Goal: Task Accomplishment & Management: Use online tool/utility

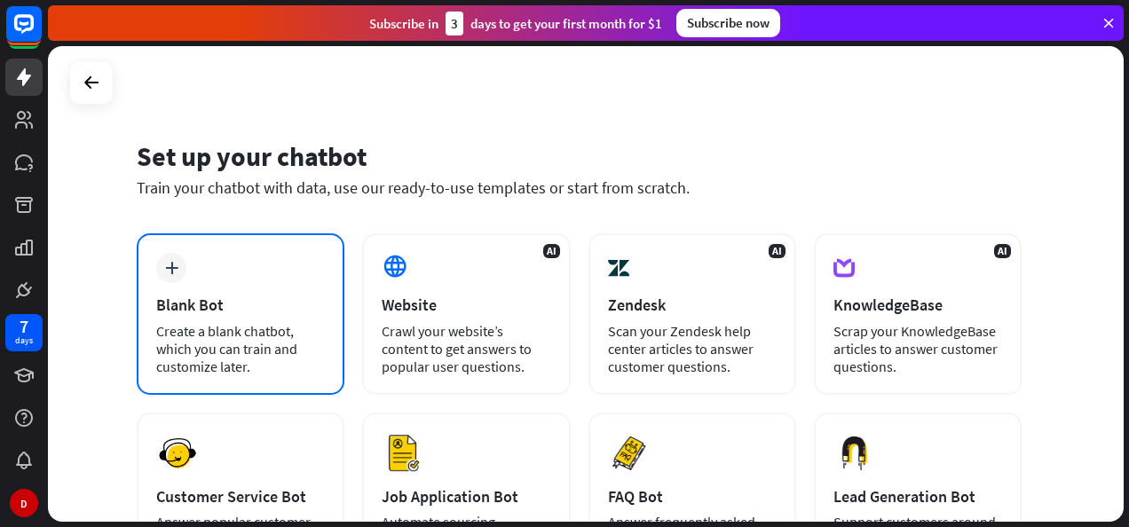
click at [293, 297] on div "Blank Bot" at bounding box center [240, 305] width 169 height 20
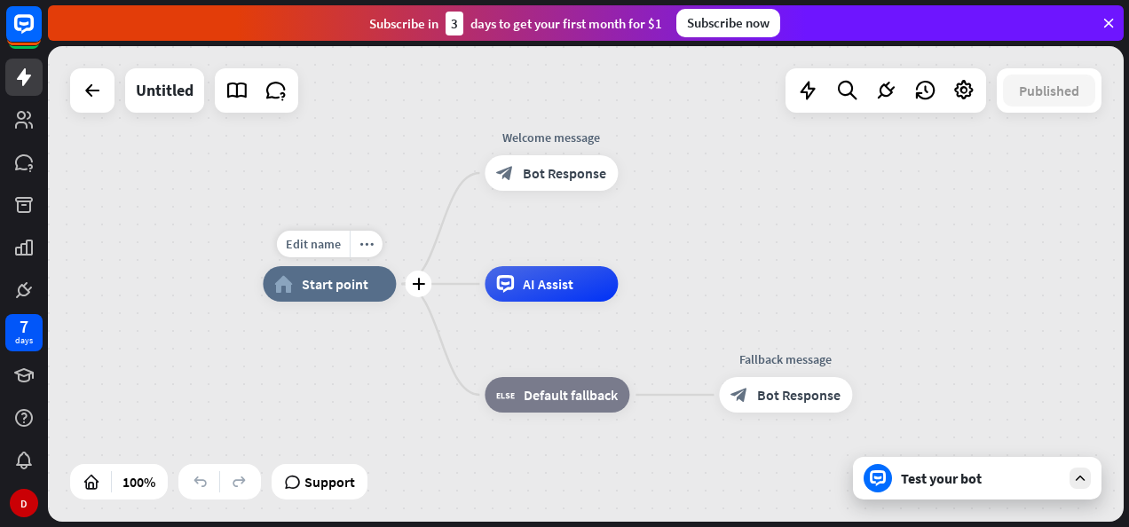
click at [352, 284] on span "Start point" at bounding box center [335, 284] width 67 height 18
click at [989, 492] on div "Test your bot" at bounding box center [977, 478] width 249 height 43
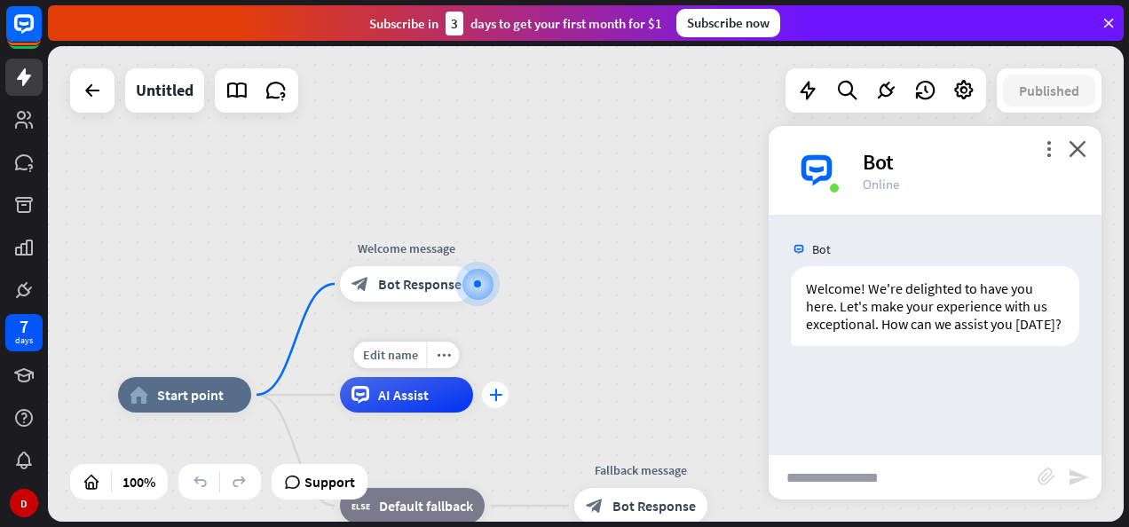
click at [495, 406] on div "plus" at bounding box center [495, 395] width 27 height 27
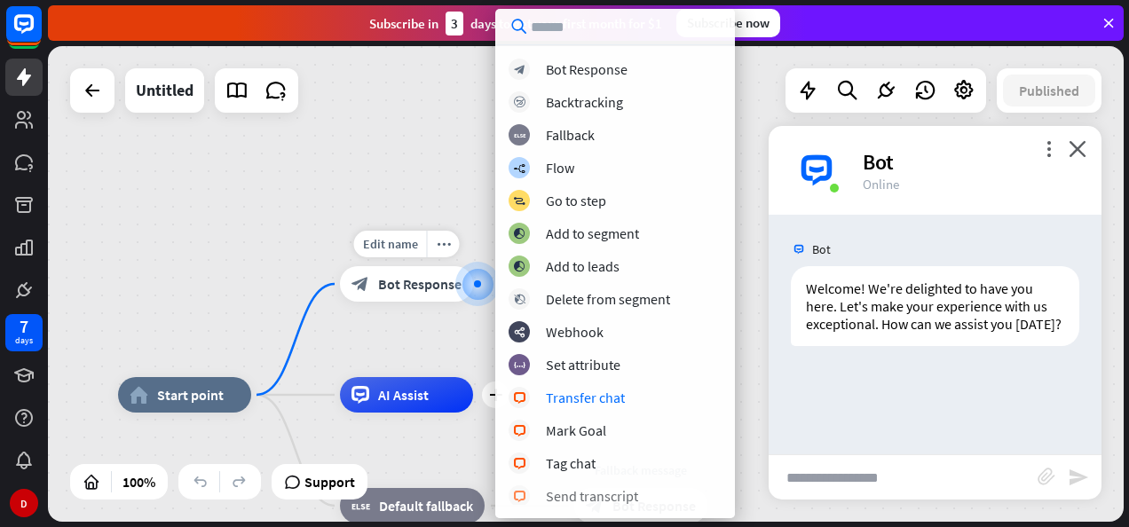
scroll to position [2, 0]
click at [588, 502] on div "block_livechat Send transcript" at bounding box center [615, 494] width 213 height 21
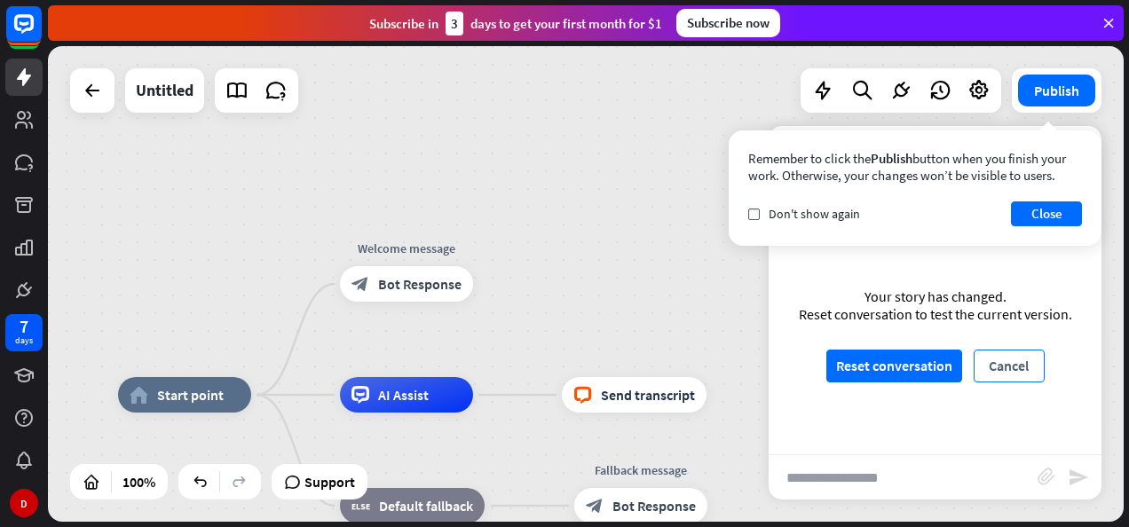
click at [1017, 368] on button "Cancel" at bounding box center [1009, 366] width 71 height 33
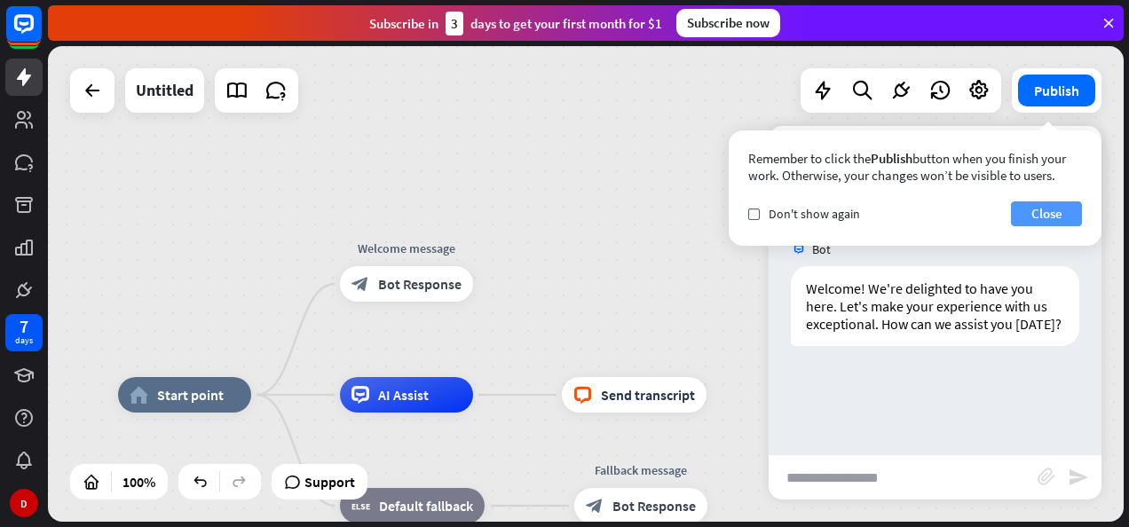
click at [1037, 210] on button "Close" at bounding box center [1046, 214] width 71 height 25
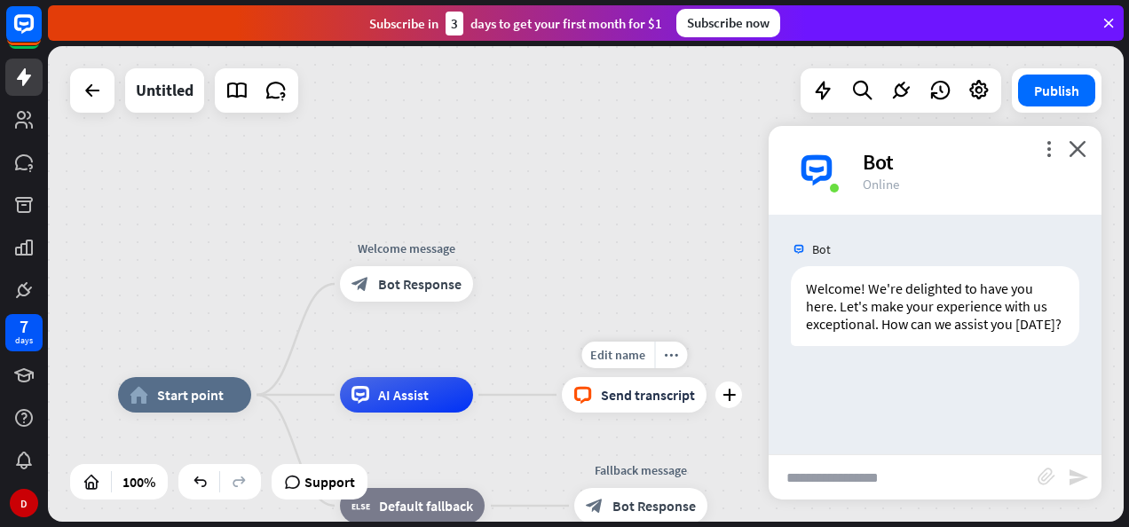
click at [638, 400] on span "Send transcript" at bounding box center [648, 395] width 94 height 18
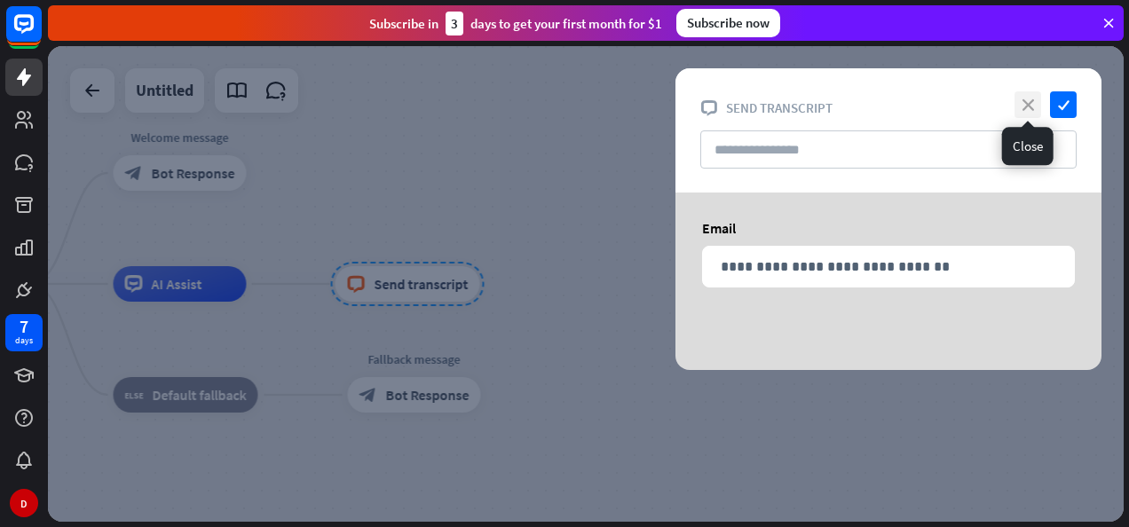
click at [1032, 107] on icon "close" at bounding box center [1028, 104] width 27 height 27
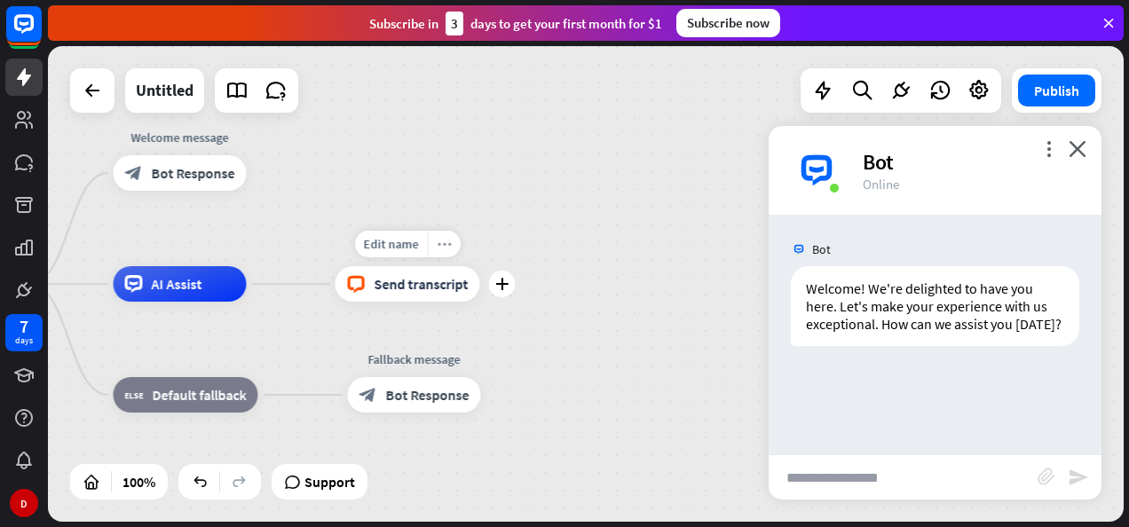
click at [442, 241] on icon "more_horiz" at bounding box center [445, 244] width 14 height 13
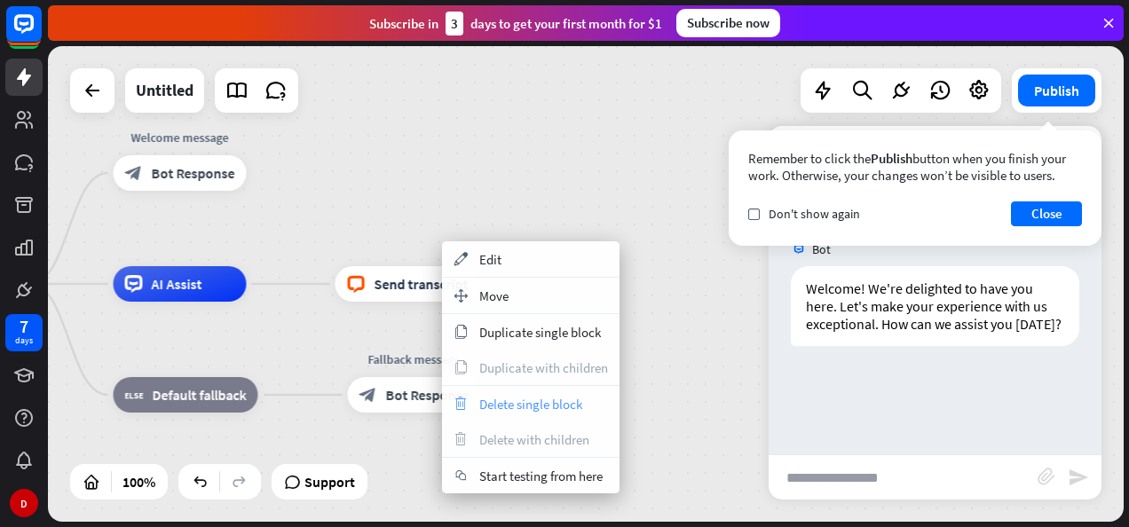
click at [519, 412] on div "trash Delete single block" at bounding box center [531, 404] width 178 height 36
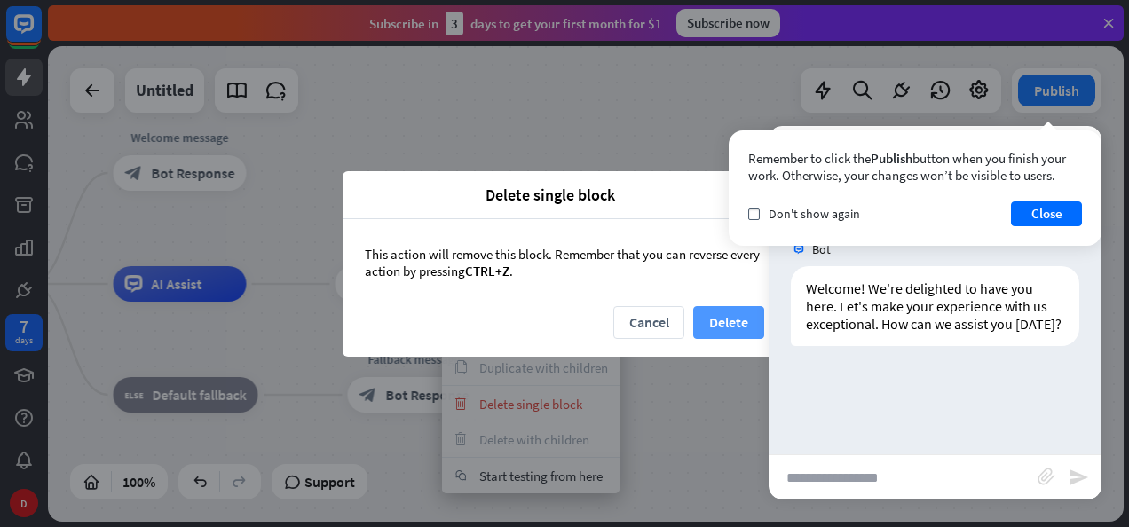
click at [741, 317] on button "Delete" at bounding box center [728, 322] width 71 height 33
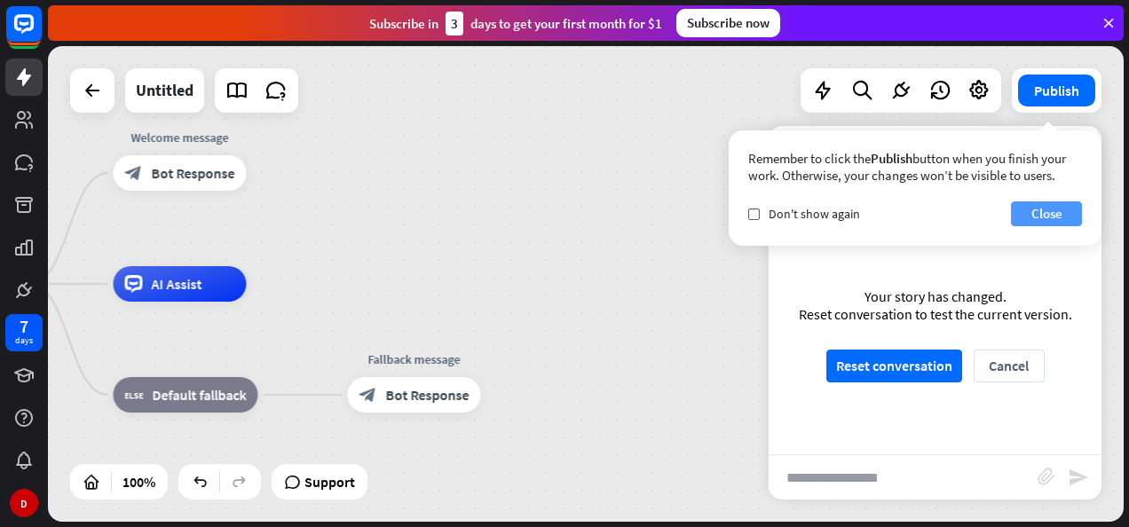
click at [1064, 210] on button "Close" at bounding box center [1046, 214] width 71 height 25
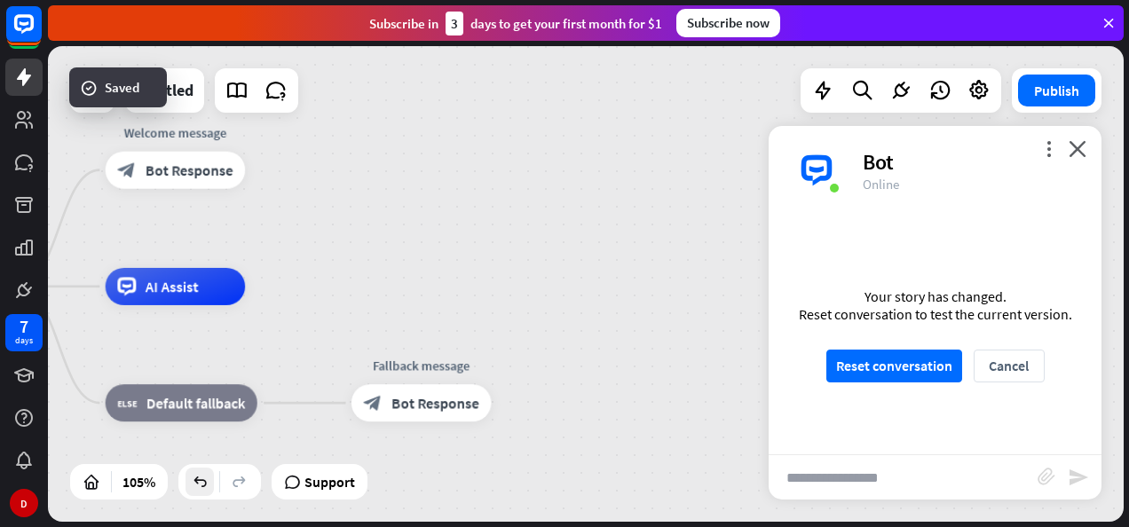
click at [204, 487] on icon at bounding box center [200, 482] width 18 height 18
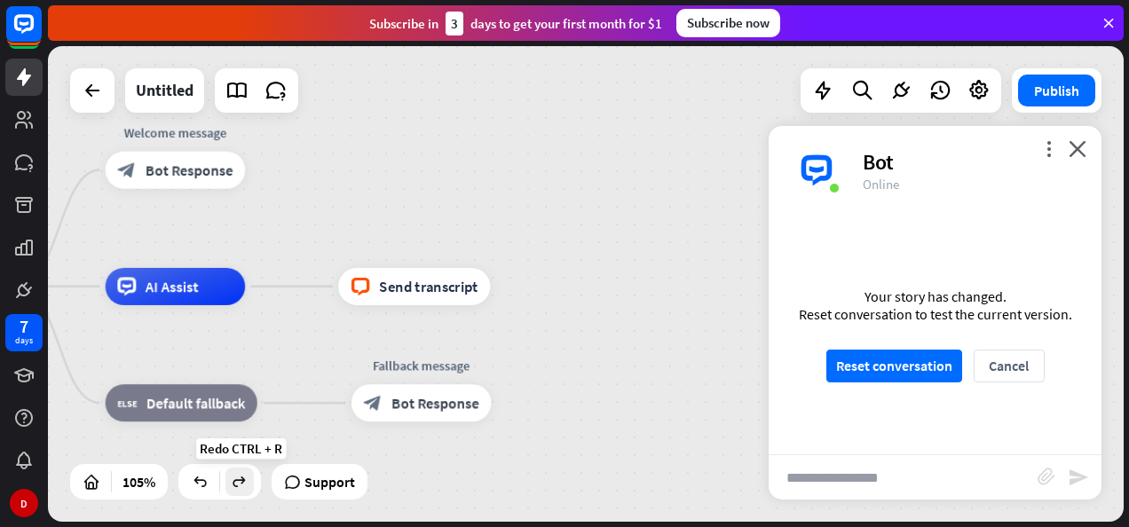
click at [247, 487] on icon at bounding box center [240, 482] width 18 height 18
click at [1021, 366] on button "Cancel" at bounding box center [1009, 366] width 71 height 33
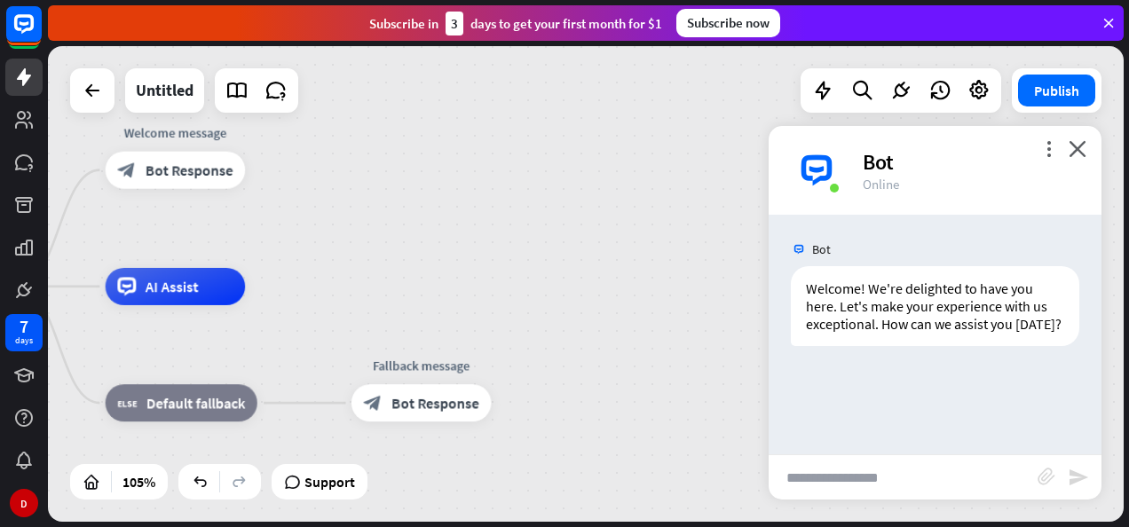
click at [888, 478] on input "text" at bounding box center [903, 477] width 269 height 44
paste input "**********"
type input "**********"
click at [1085, 473] on icon "send" at bounding box center [1078, 477] width 21 height 21
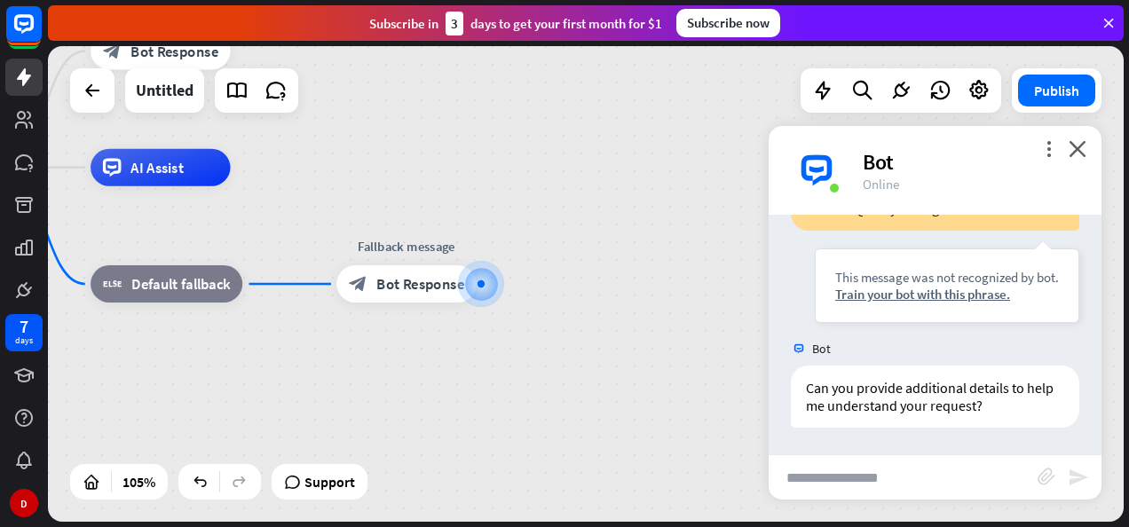
scroll to position [574, 0]
click at [1085, 156] on div "more_vert close Bot Online" at bounding box center [935, 170] width 333 height 89
click at [1080, 151] on icon "close" at bounding box center [1078, 148] width 18 height 17
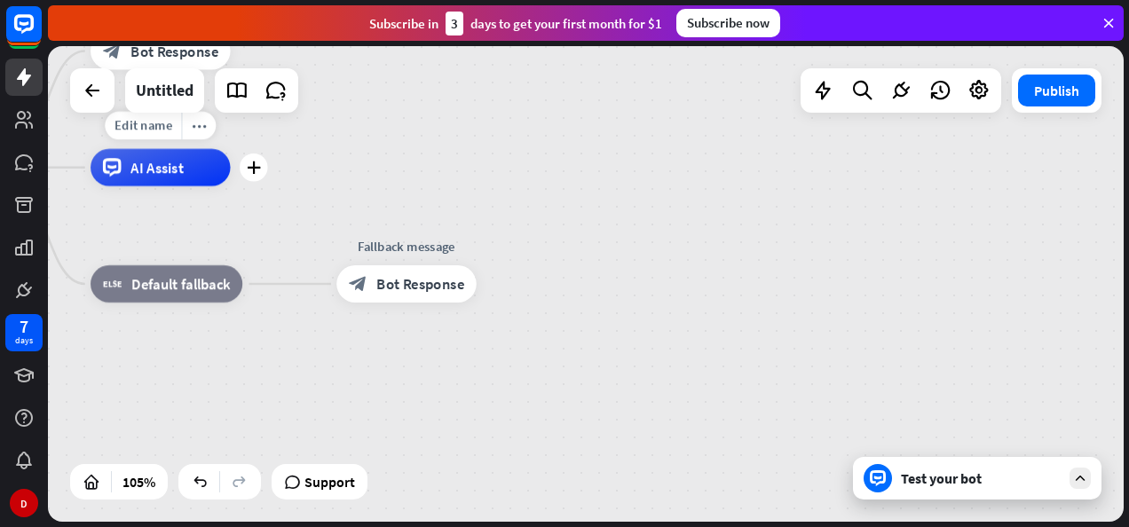
click at [172, 180] on div "AI Assist" at bounding box center [160, 167] width 139 height 37
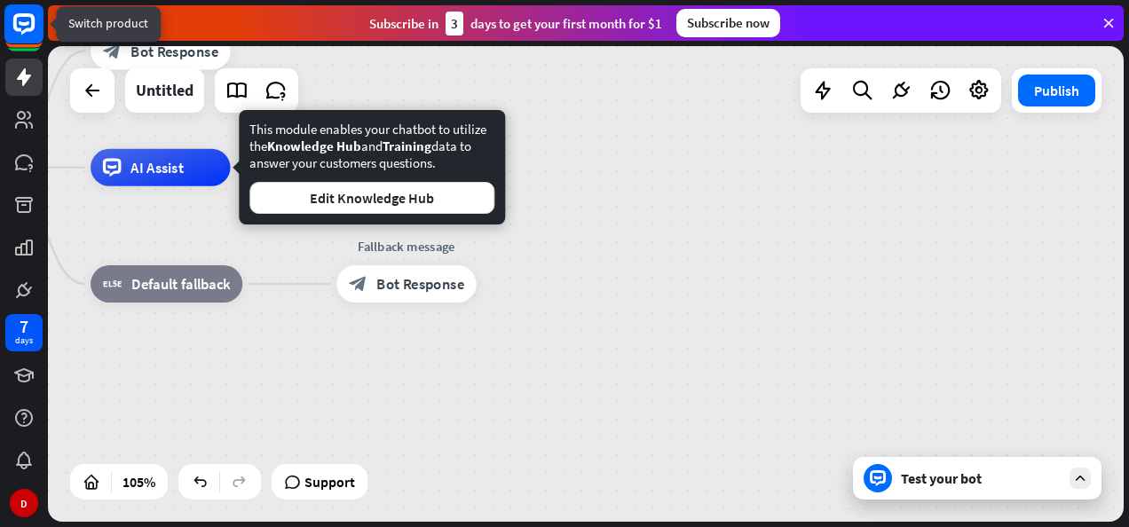
click at [25, 21] on rect at bounding box center [23, 23] width 39 height 39
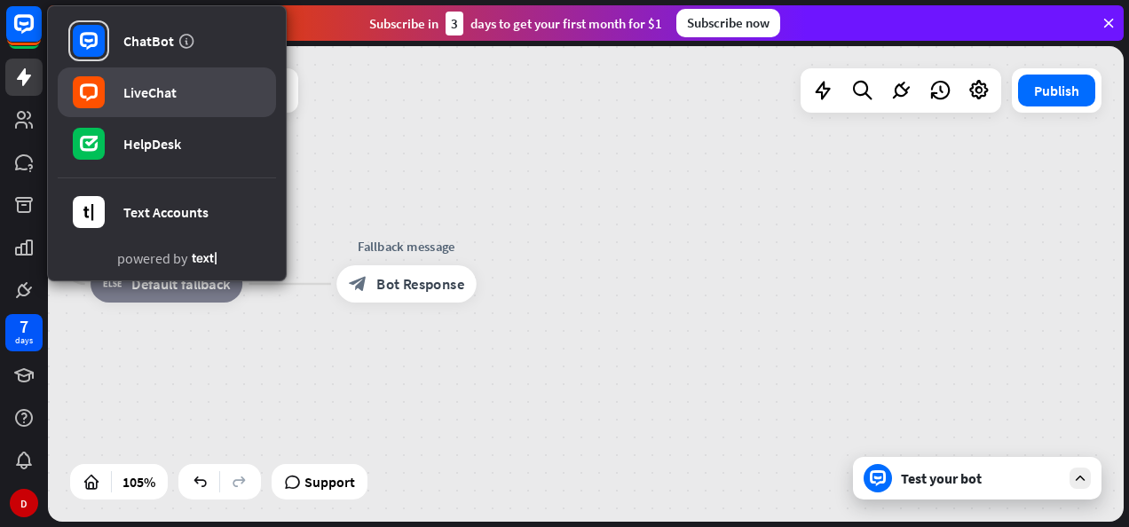
click at [179, 92] on link "LiveChat" at bounding box center [167, 92] width 218 height 50
